Goal: Task Accomplishment & Management: Use online tool/utility

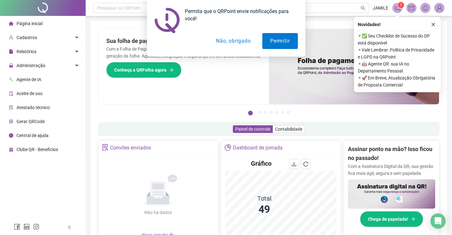
click at [223, 43] on button "Não, obrigado" at bounding box center [233, 41] width 50 height 16
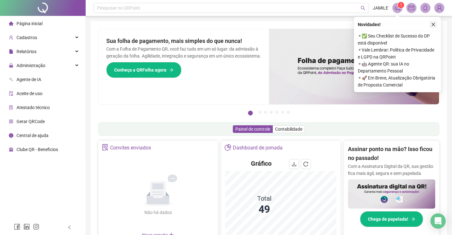
click at [433, 23] on icon "close" at bounding box center [433, 24] width 3 height 3
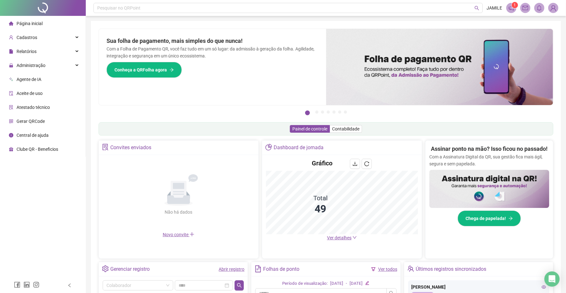
drag, startPoint x: 109, startPoint y: 13, endPoint x: 0, endPoint y: 162, distance: 184.6
click at [0, 162] on div "Página inicial Cadastros Relatórios Administração Agente de IA Aceite de uso At…" at bounding box center [43, 139] width 86 height 278
click at [58, 59] on div "Administração" at bounding box center [42, 65] width 83 height 13
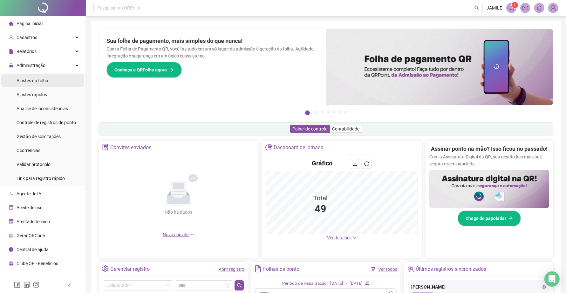
click at [57, 83] on li "Ajustes da folha" at bounding box center [42, 80] width 83 height 13
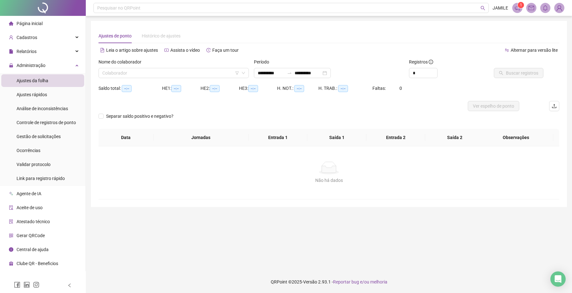
type input "**********"
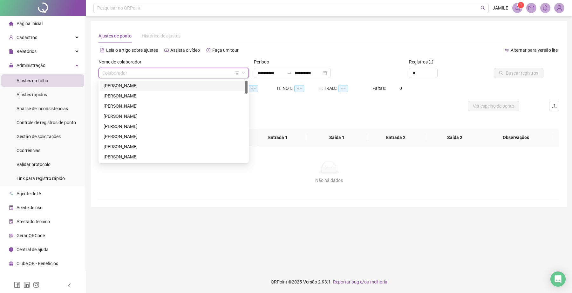
click at [149, 73] on input "search" at bounding box center [170, 73] width 137 height 10
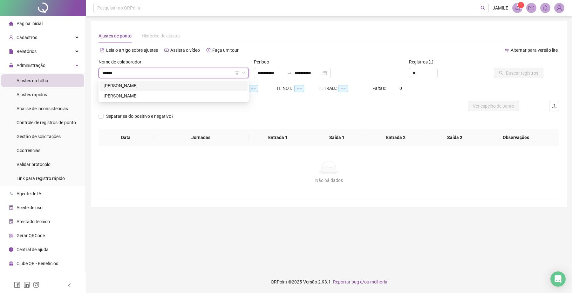
type input "*******"
click at [145, 91] on div "[PERSON_NAME]" at bounding box center [174, 96] width 148 height 10
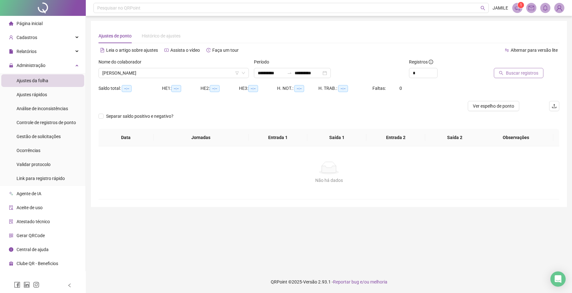
click at [457, 72] on span "Buscar registros" at bounding box center [522, 73] width 32 height 7
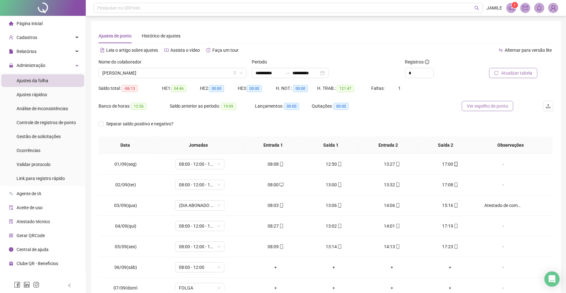
click at [457, 107] on span "Ver espelho de ponto" at bounding box center [486, 106] width 41 height 7
click at [21, 95] on span "Ajustes rápidos" at bounding box center [32, 94] width 30 height 5
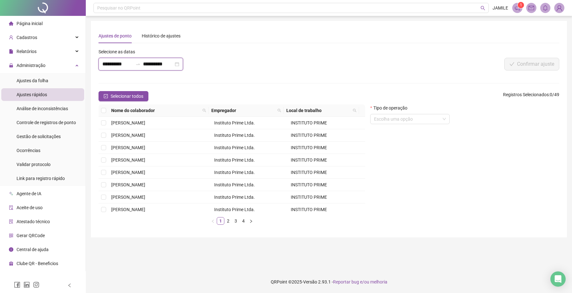
click at [131, 63] on input "**********" at bounding box center [117, 64] width 30 height 8
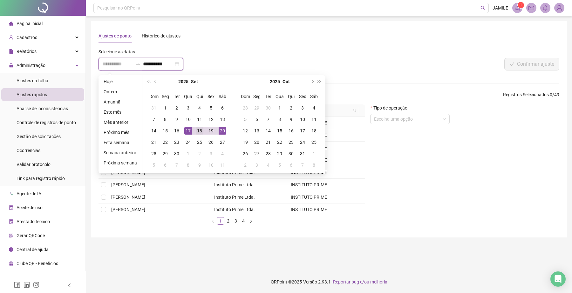
type input "**********"
click at [199, 130] on div "18" at bounding box center [200, 131] width 8 height 8
type input "**********"
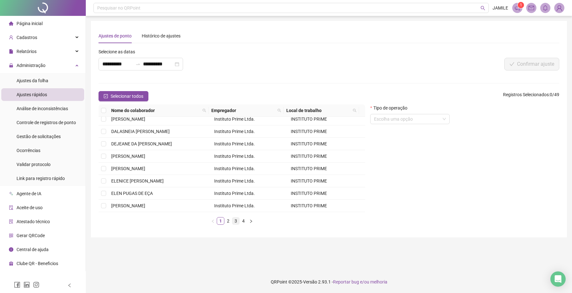
click at [232, 223] on li "3" at bounding box center [236, 221] width 8 height 8
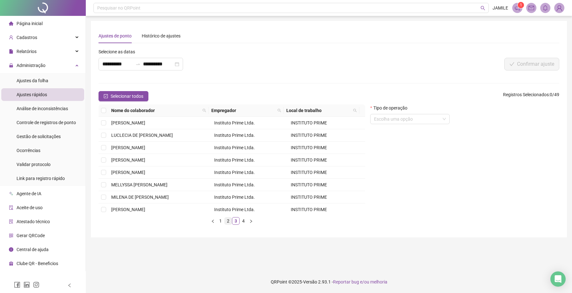
click at [226, 221] on link "2" at bounding box center [227, 221] width 7 height 7
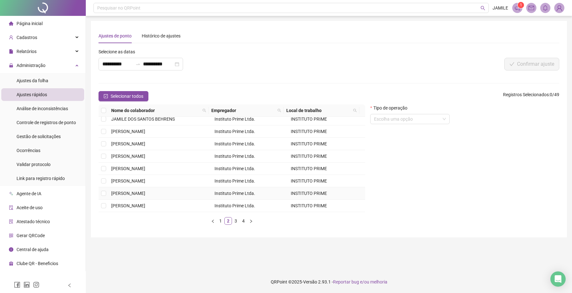
scroll to position [91, 0]
click at [131, 170] on span "[PERSON_NAME]" at bounding box center [128, 168] width 34 height 5
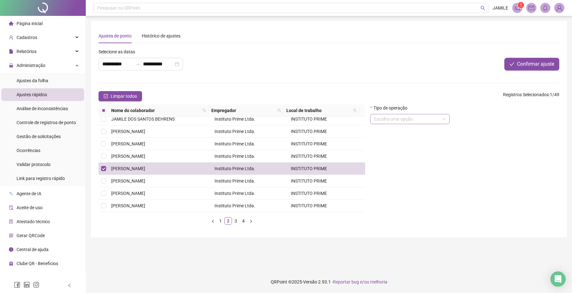
click at [394, 116] on input "search" at bounding box center [407, 119] width 66 height 10
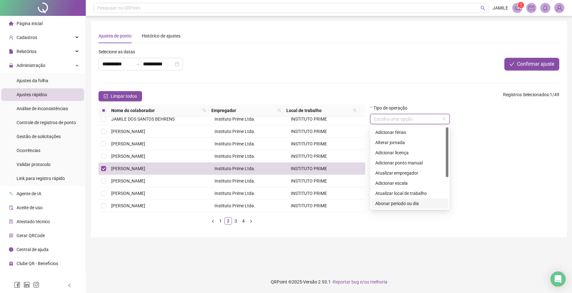
click at [393, 203] on div "Abonar período ou dia" at bounding box center [409, 203] width 69 height 7
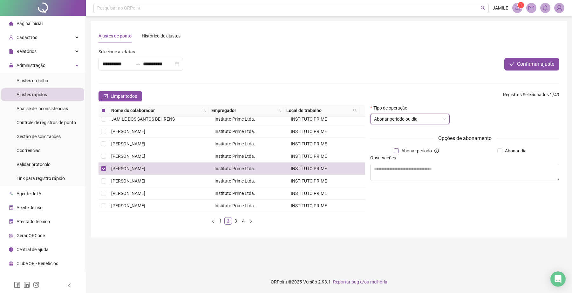
click at [430, 150] on span "Abonar período" at bounding box center [416, 150] width 36 height 7
click at [457, 161] on input "text" at bounding box center [497, 162] width 61 height 10
type input "*****"
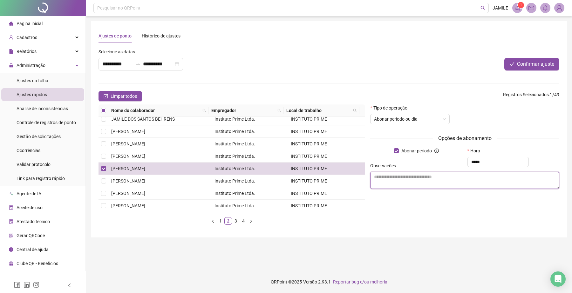
click at [457, 180] on textarea at bounding box center [464, 180] width 189 height 17
type textarea "**********"
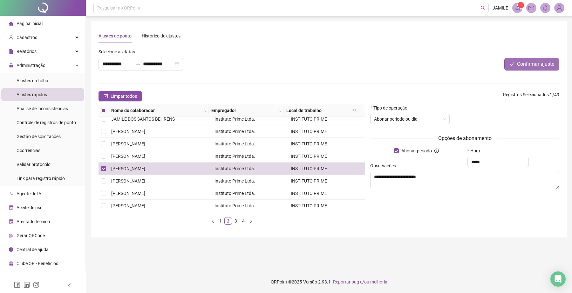
click at [457, 63] on span "Confirmar ajuste" at bounding box center [535, 64] width 37 height 8
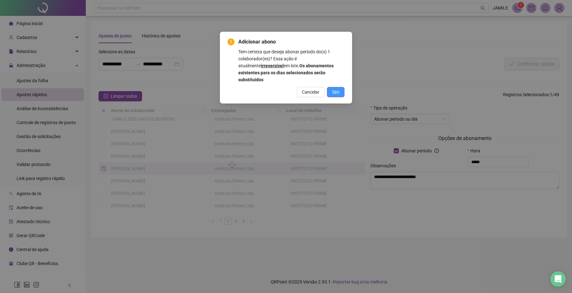
click at [339, 88] on button "Sim" at bounding box center [335, 92] width 17 height 10
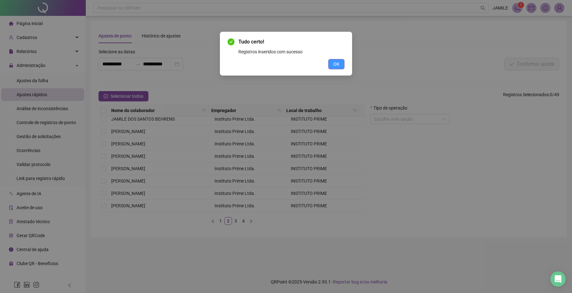
click at [338, 59] on button "OK" at bounding box center [336, 64] width 16 height 10
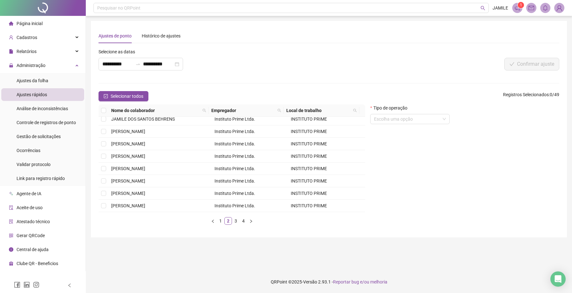
click at [402, 51] on div at bounding box center [463, 53] width 192 height 10
click at [31, 83] on span "Ajustes da folha" at bounding box center [33, 80] width 32 height 5
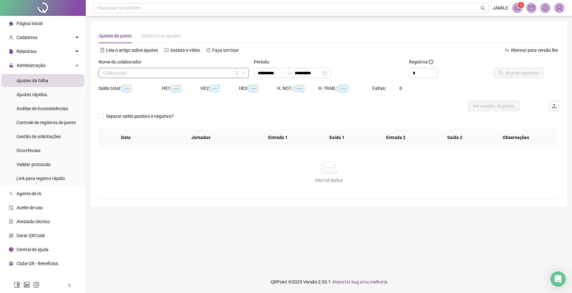
type input "**********"
click at [130, 70] on input "search" at bounding box center [170, 73] width 137 height 10
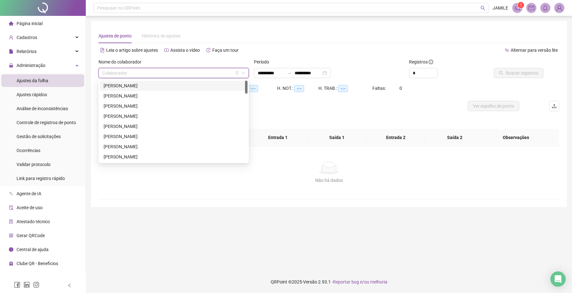
click at [139, 86] on div "[PERSON_NAME]" at bounding box center [174, 85] width 140 height 7
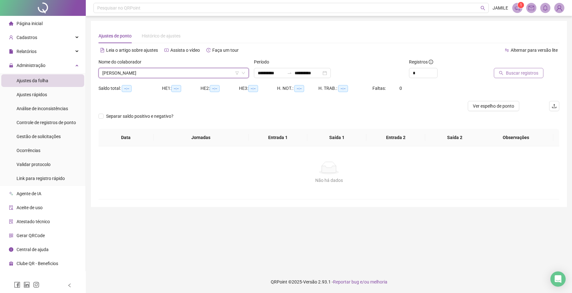
click at [457, 77] on button "Buscar registros" at bounding box center [518, 73] width 50 height 10
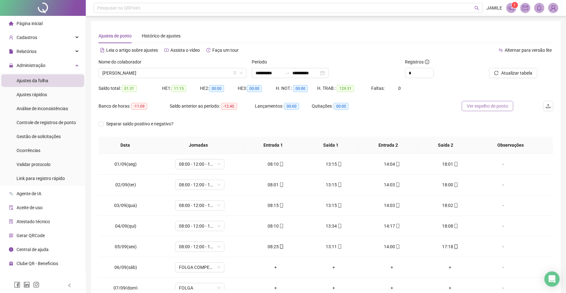
click at [457, 107] on span "Ver espelho de ponto" at bounding box center [486, 106] width 41 height 7
click at [44, 89] on div "Ajustes rápidos" at bounding box center [32, 94] width 30 height 13
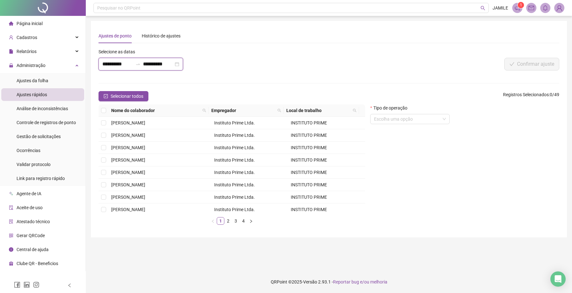
click at [125, 66] on input "**********" at bounding box center [117, 64] width 30 height 8
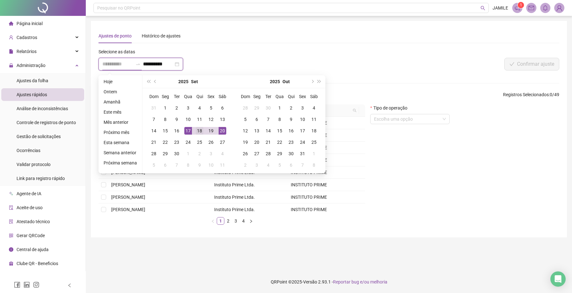
type input "**********"
click at [197, 131] on div "18" at bounding box center [200, 131] width 8 height 8
type input "**********"
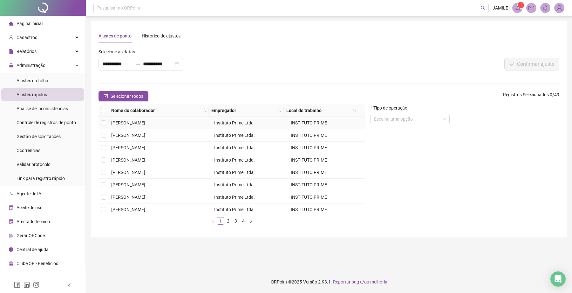
click at [144, 122] on span "[PERSON_NAME]" at bounding box center [128, 122] width 34 height 5
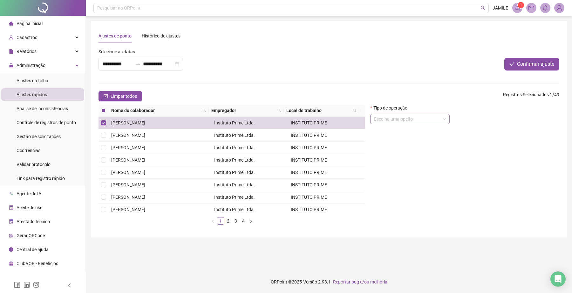
click at [399, 121] on input "search" at bounding box center [407, 119] width 66 height 10
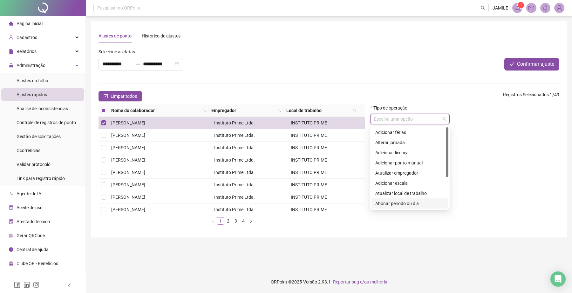
click at [402, 201] on div "Abonar período ou dia" at bounding box center [409, 203] width 69 height 7
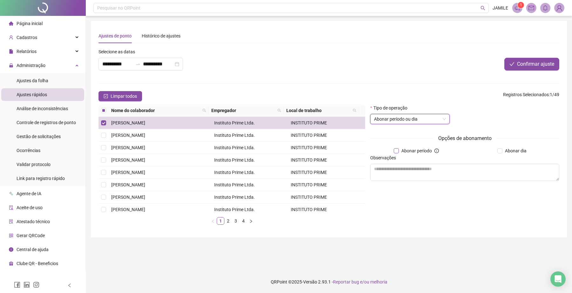
click at [398, 148] on span "Abonar período" at bounding box center [416, 150] width 36 height 7
click at [457, 161] on input "text" at bounding box center [497, 162] width 61 height 10
type input "*****"
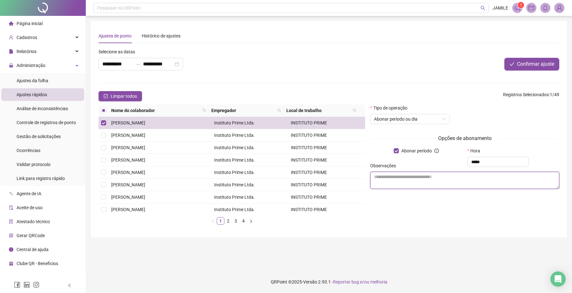
click at [456, 183] on textarea at bounding box center [464, 180] width 189 height 17
type textarea "**********"
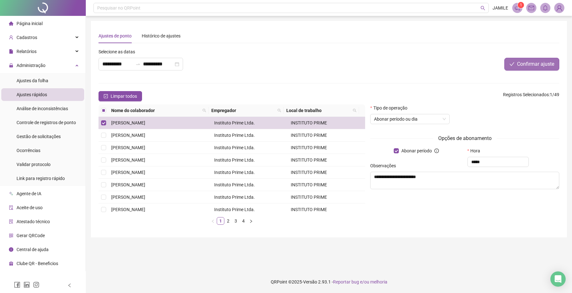
click at [457, 60] on span "Confirmar ajuste" at bounding box center [535, 64] width 37 height 8
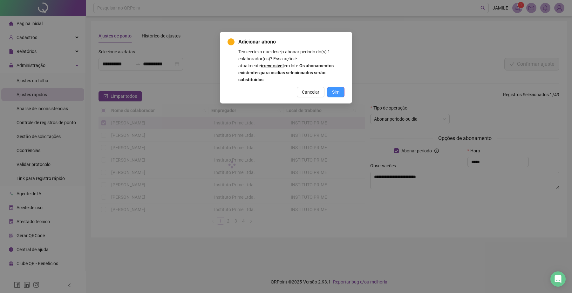
click at [338, 89] on span "Sim" at bounding box center [335, 92] width 7 height 7
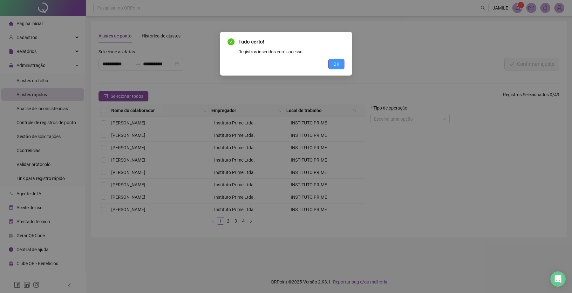
click at [337, 65] on span "OK" at bounding box center [336, 64] width 6 height 7
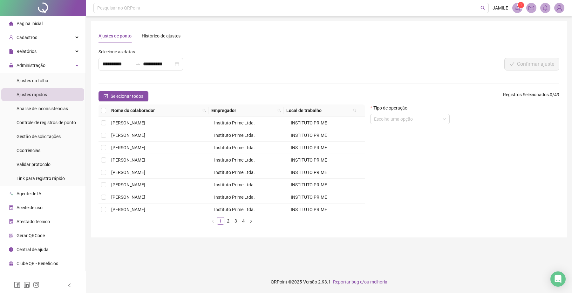
click at [256, 40] on div "Ajustes de ponto Histórico de ajustes" at bounding box center [328, 36] width 460 height 15
click at [38, 79] on span "Ajustes da folha" at bounding box center [33, 80] width 32 height 5
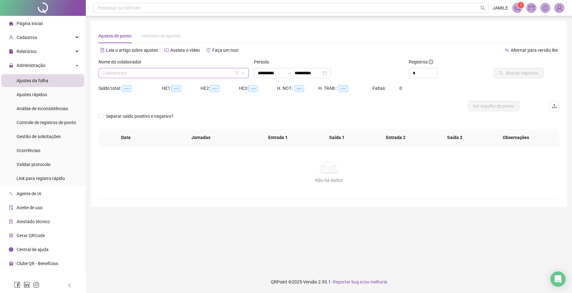
click at [155, 70] on input "search" at bounding box center [170, 73] width 137 height 10
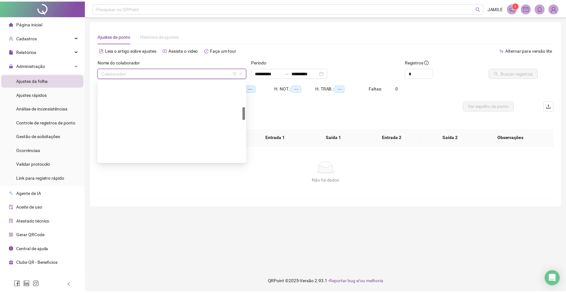
scroll to position [198, 0]
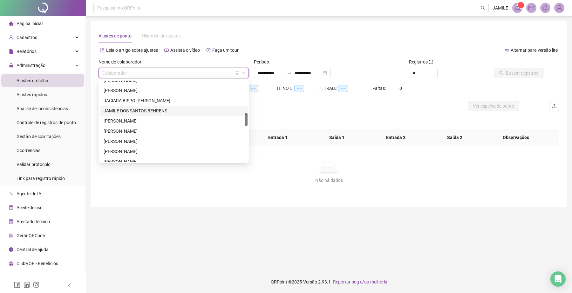
click at [145, 110] on div "JAMILE DOS SANTOS BEHRENS" at bounding box center [174, 110] width 140 height 7
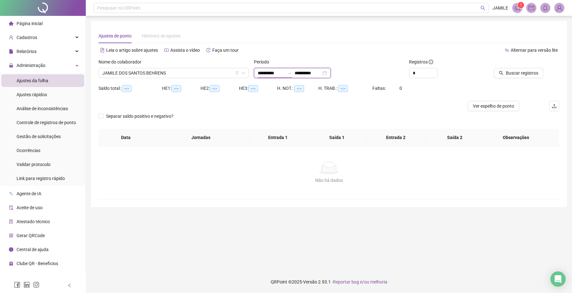
click at [277, 70] on input "**********" at bounding box center [271, 73] width 27 height 7
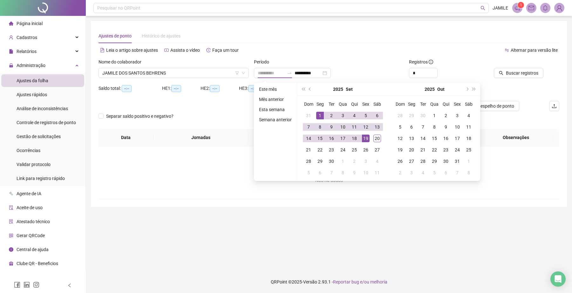
click at [316, 114] on div "1" at bounding box center [320, 116] width 8 height 8
type input "**********"
click at [318, 149] on div "22" at bounding box center [320, 150] width 8 height 8
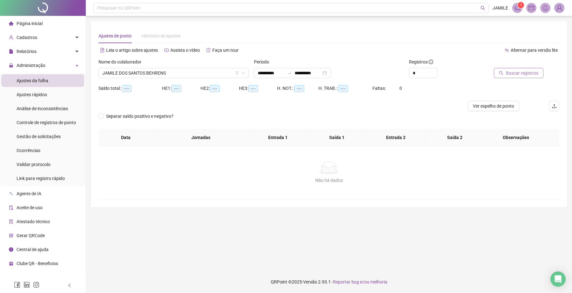
click at [457, 72] on span "Buscar registros" at bounding box center [522, 73] width 32 height 7
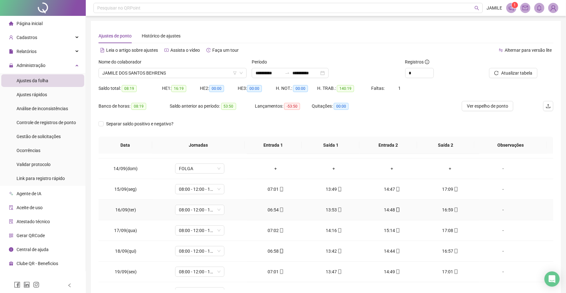
scroll to position [278, 0]
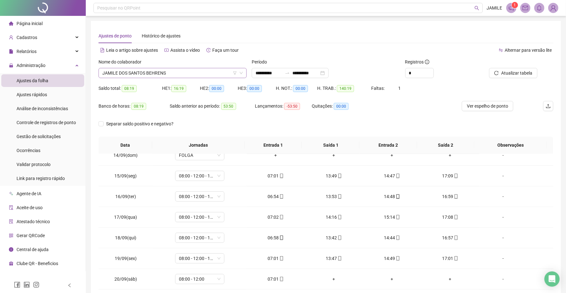
click at [148, 75] on span "JAMILE DOS SANTOS BEHRENS" at bounding box center [172, 73] width 140 height 10
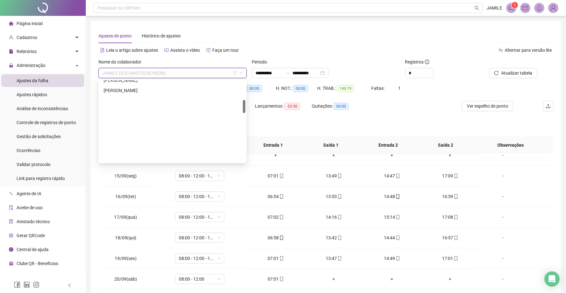
scroll to position [79, 0]
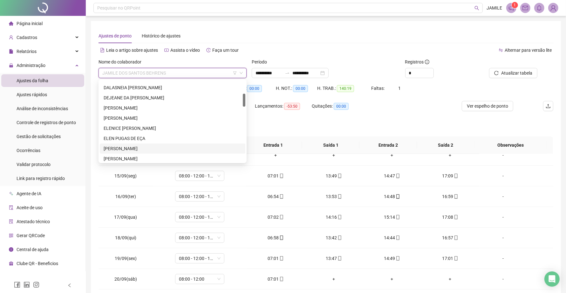
click at [135, 151] on div "[PERSON_NAME]" at bounding box center [173, 148] width 138 height 7
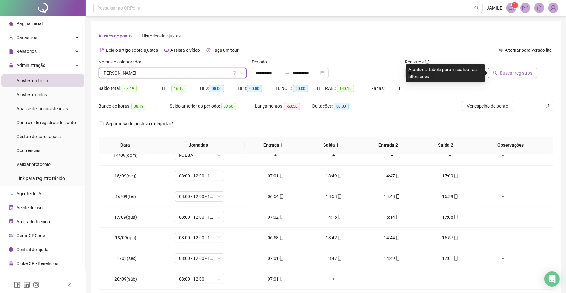
click at [457, 69] on button "Buscar registros" at bounding box center [512, 73] width 50 height 10
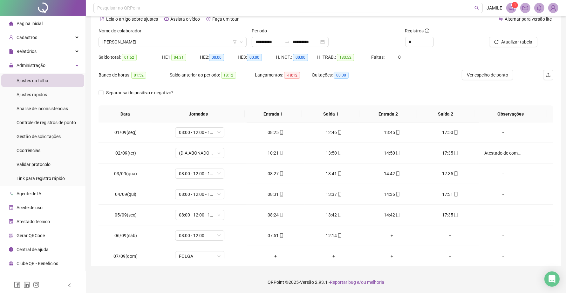
scroll to position [0, 0]
click at [367, 85] on div "Quitações: 00:00" at bounding box center [339, 79] width 57 height 18
click at [127, 48] on div "Nome do colaborador [PERSON_NAME]" at bounding box center [172, 39] width 153 height 25
click at [131, 44] on span "[PERSON_NAME]" at bounding box center [172, 42] width 140 height 10
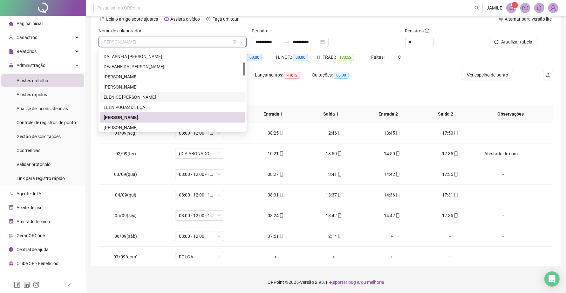
scroll to position [198, 0]
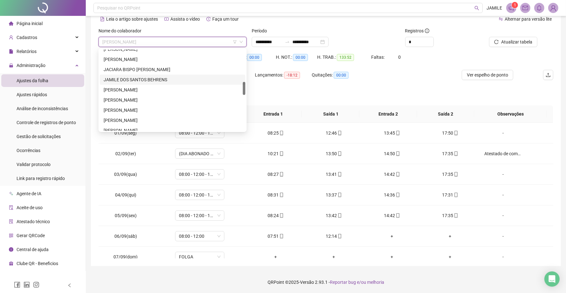
click at [161, 78] on div "JAMILE DOS SANTOS BEHRENS" at bounding box center [173, 79] width 138 height 7
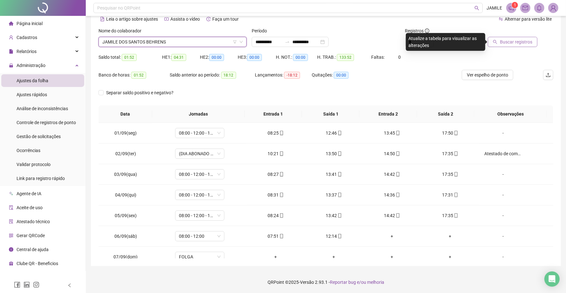
click at [457, 46] on button "Buscar registros" at bounding box center [512, 42] width 50 height 10
